Goal: Task Accomplishment & Management: Use online tool/utility

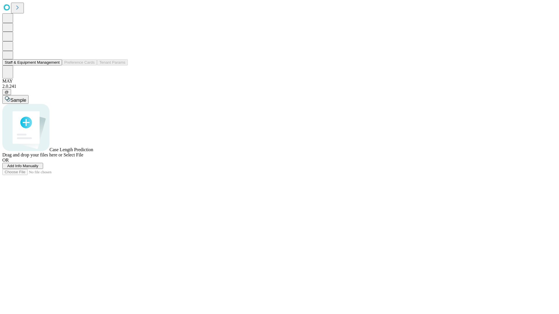
click at [56, 65] on button "Staff & Equipment Management" at bounding box center [32, 62] width 60 height 6
